Goal: Task Accomplishment & Management: Complete application form

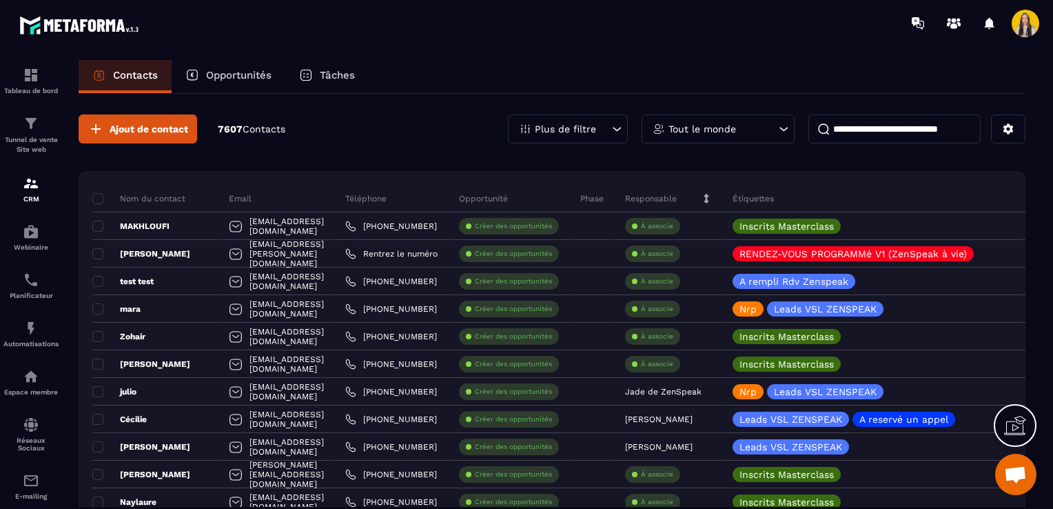
scroll to position [54, 0]
click at [1008, 125] on icon at bounding box center [1009, 129] width 10 height 10
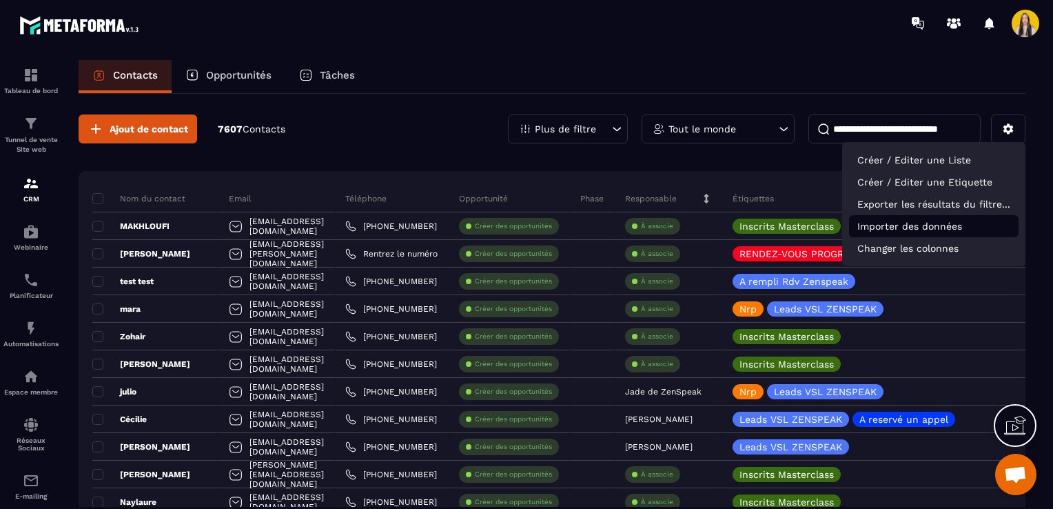
click at [892, 231] on p "Importer des données" at bounding box center [934, 226] width 170 height 22
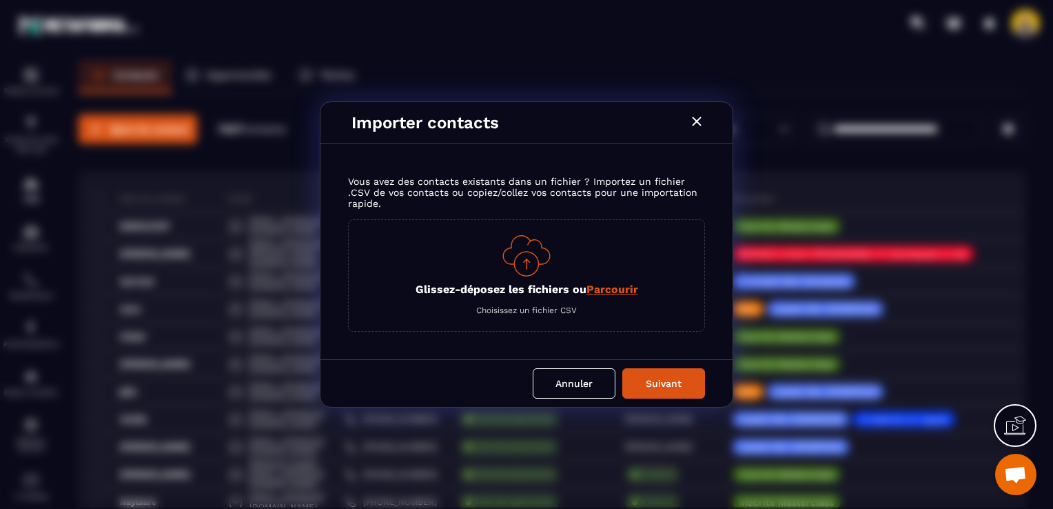
click at [628, 274] on div "Glissez-déposez les fichiers ou Parcourir Choisissez un fichier CSV" at bounding box center [526, 275] width 357 height 112
click at [618, 292] on span "Parcourir" at bounding box center [613, 289] width 52 height 13
click at [0, 0] on input "Glissez-déposez les fichiers ou Parcourir" at bounding box center [0, 0] width 0 height 0
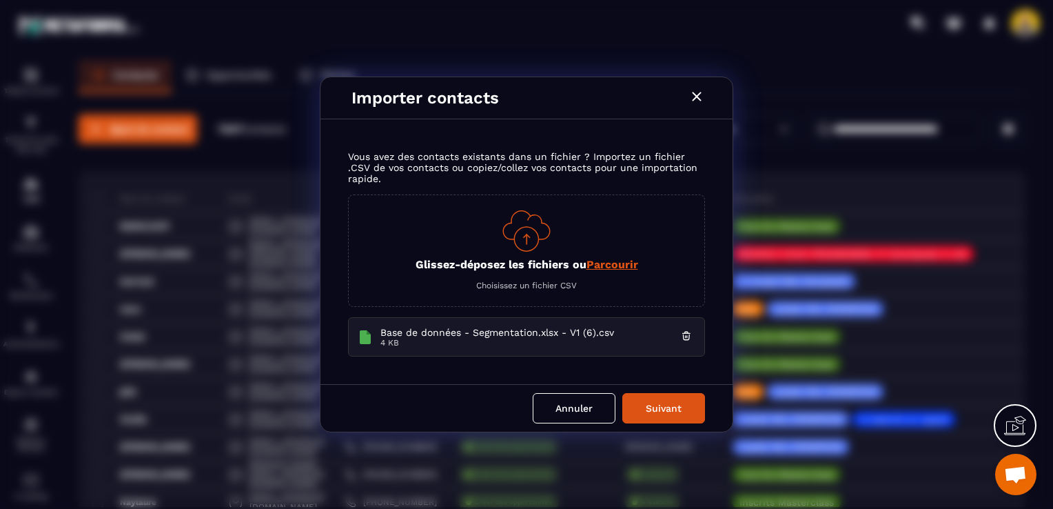
click at [640, 404] on button "Suivant" at bounding box center [664, 408] width 83 height 30
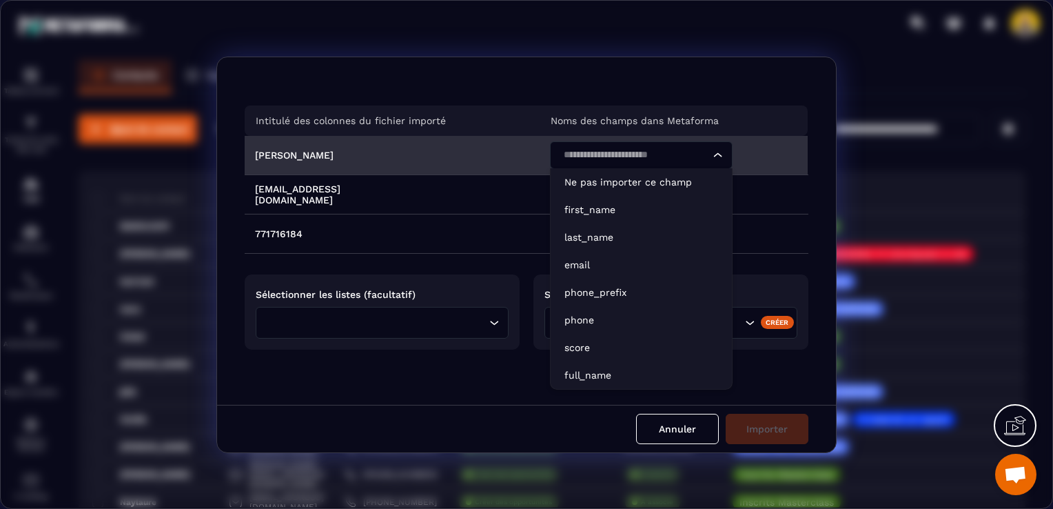
click at [602, 159] on input "Search for option" at bounding box center [634, 155] width 151 height 15
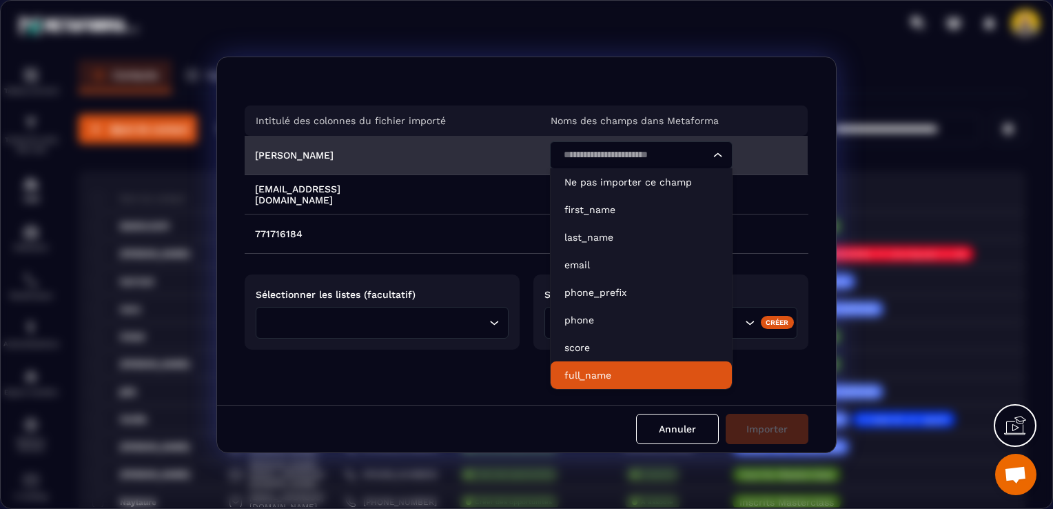
click at [596, 376] on p "full_name" at bounding box center [642, 375] width 154 height 14
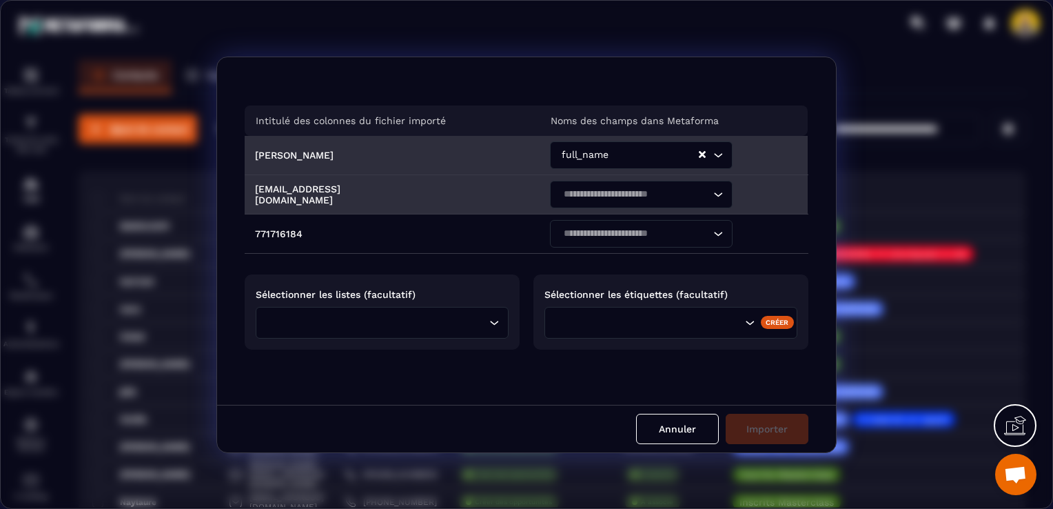
click at [626, 192] on input "Search for option" at bounding box center [634, 194] width 151 height 15
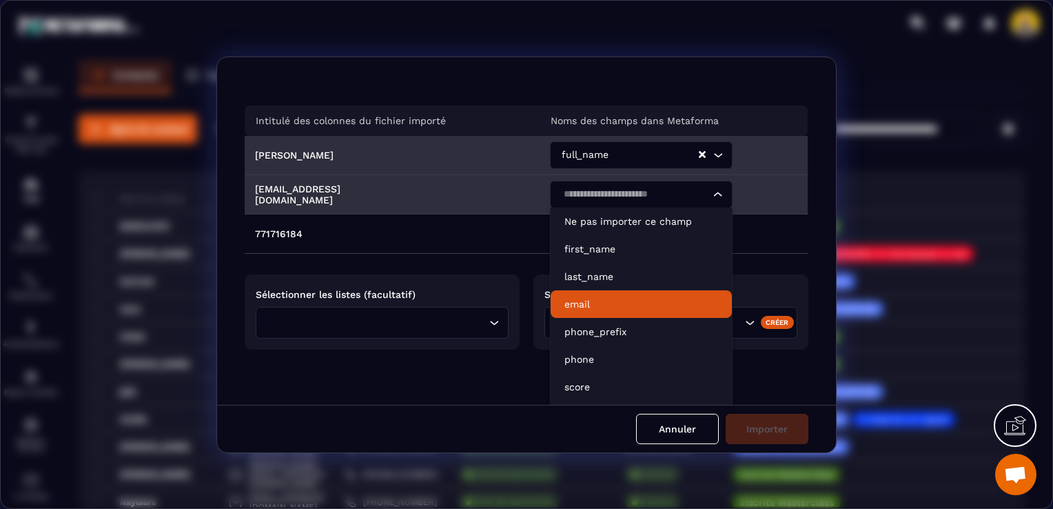
click at [589, 307] on p "email" at bounding box center [642, 304] width 154 height 14
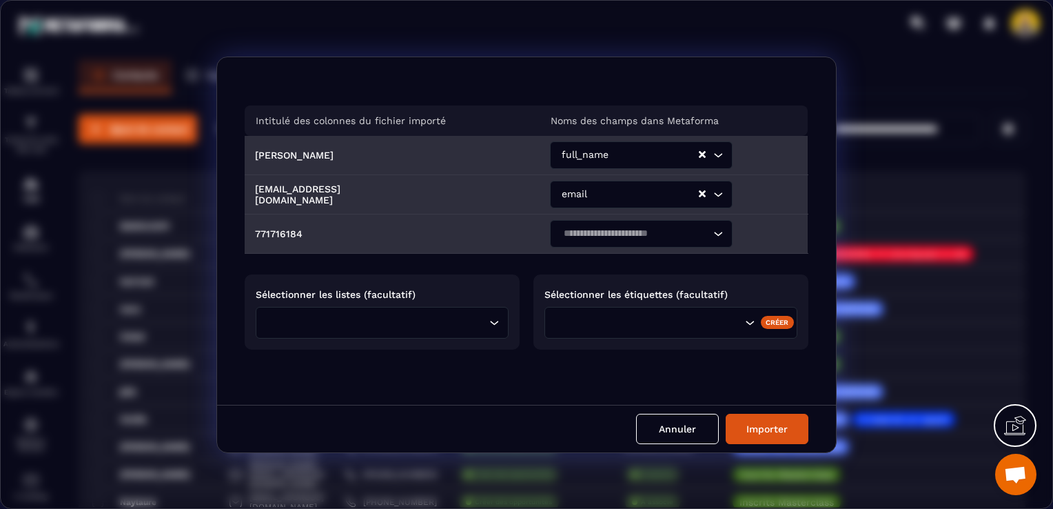
click at [596, 230] on input "Search for option" at bounding box center [634, 233] width 151 height 15
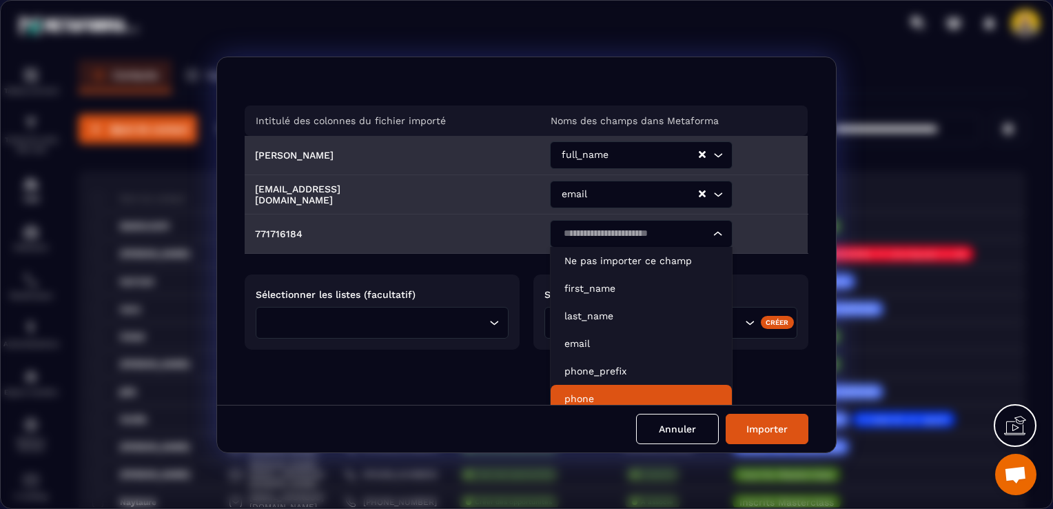
click at [590, 387] on li "phone" at bounding box center [641, 399] width 181 height 28
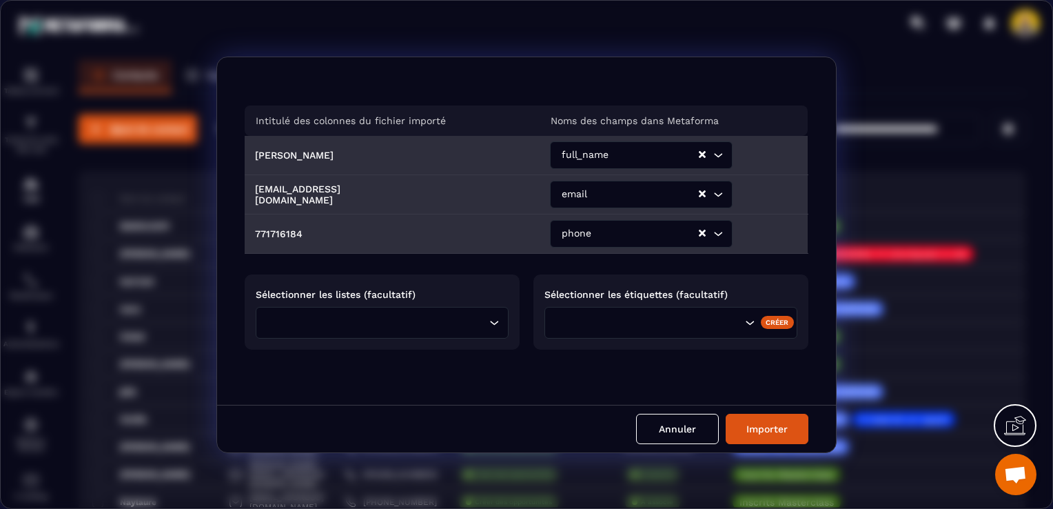
click at [399, 305] on div "Sélectionner les listes (facultatif) Loading..." at bounding box center [382, 311] width 275 height 75
click at [399, 311] on div "Loading..." at bounding box center [382, 323] width 253 height 32
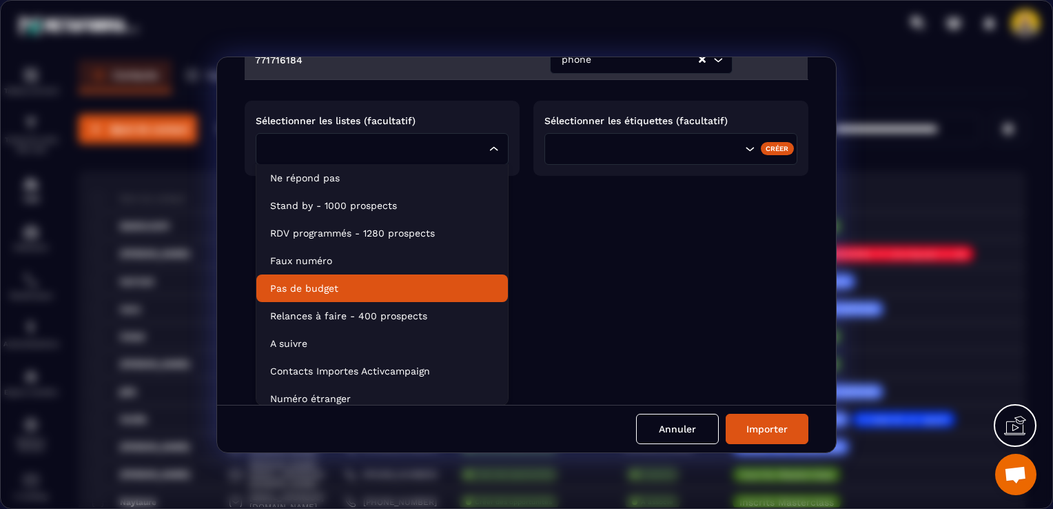
scroll to position [228, 0]
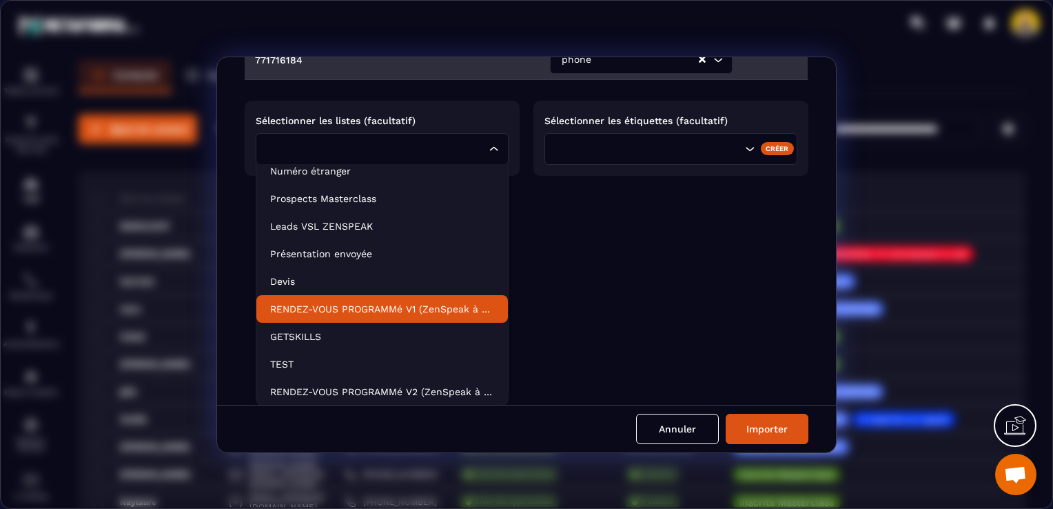
click at [401, 303] on p "RENDEZ-VOUS PROGRAMMé V1 (ZenSpeak à vie)" at bounding box center [382, 309] width 224 height 14
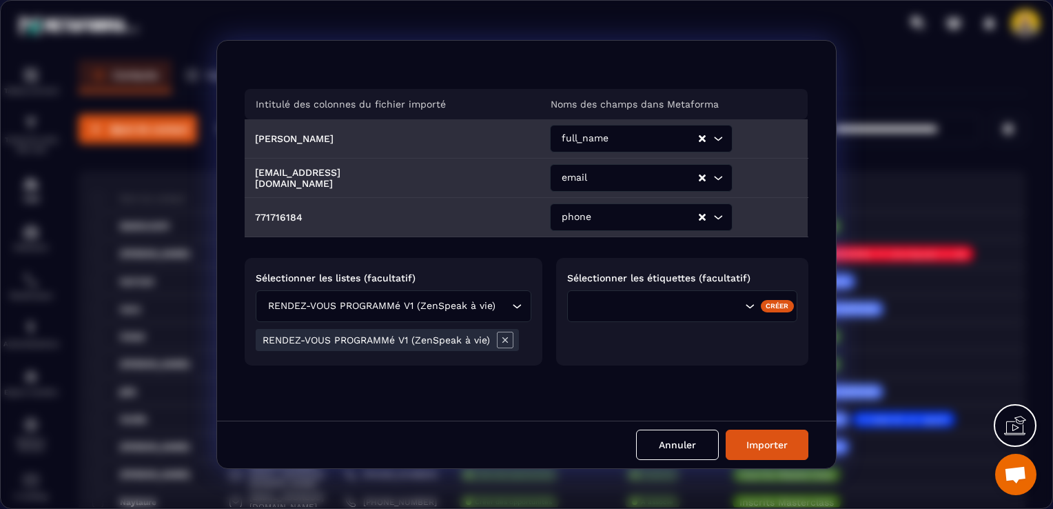
scroll to position [0, 0]
click at [744, 434] on button "Importer" at bounding box center [767, 445] width 83 height 30
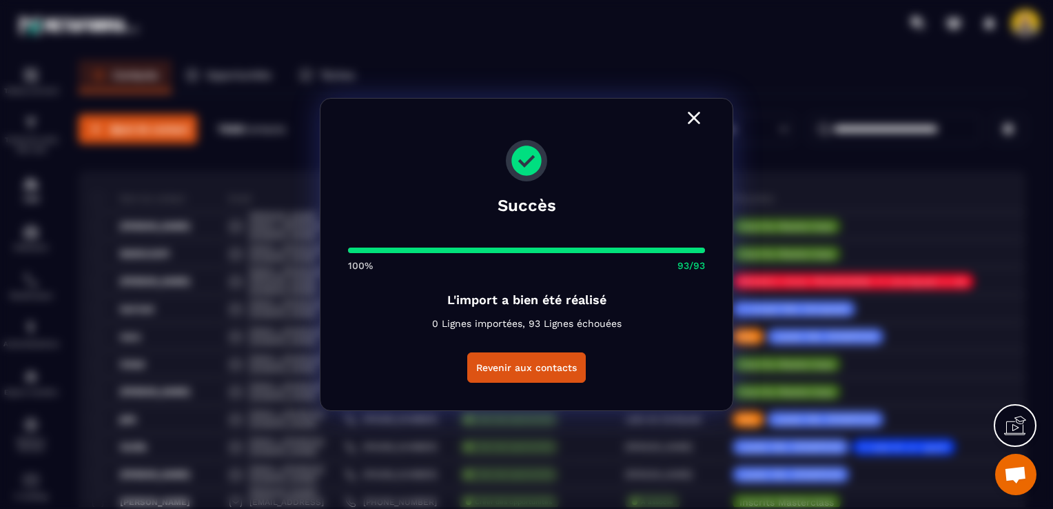
click at [693, 120] on icon "Modal window" at bounding box center [694, 118] width 22 height 22
